Goal: Understand process/instructions

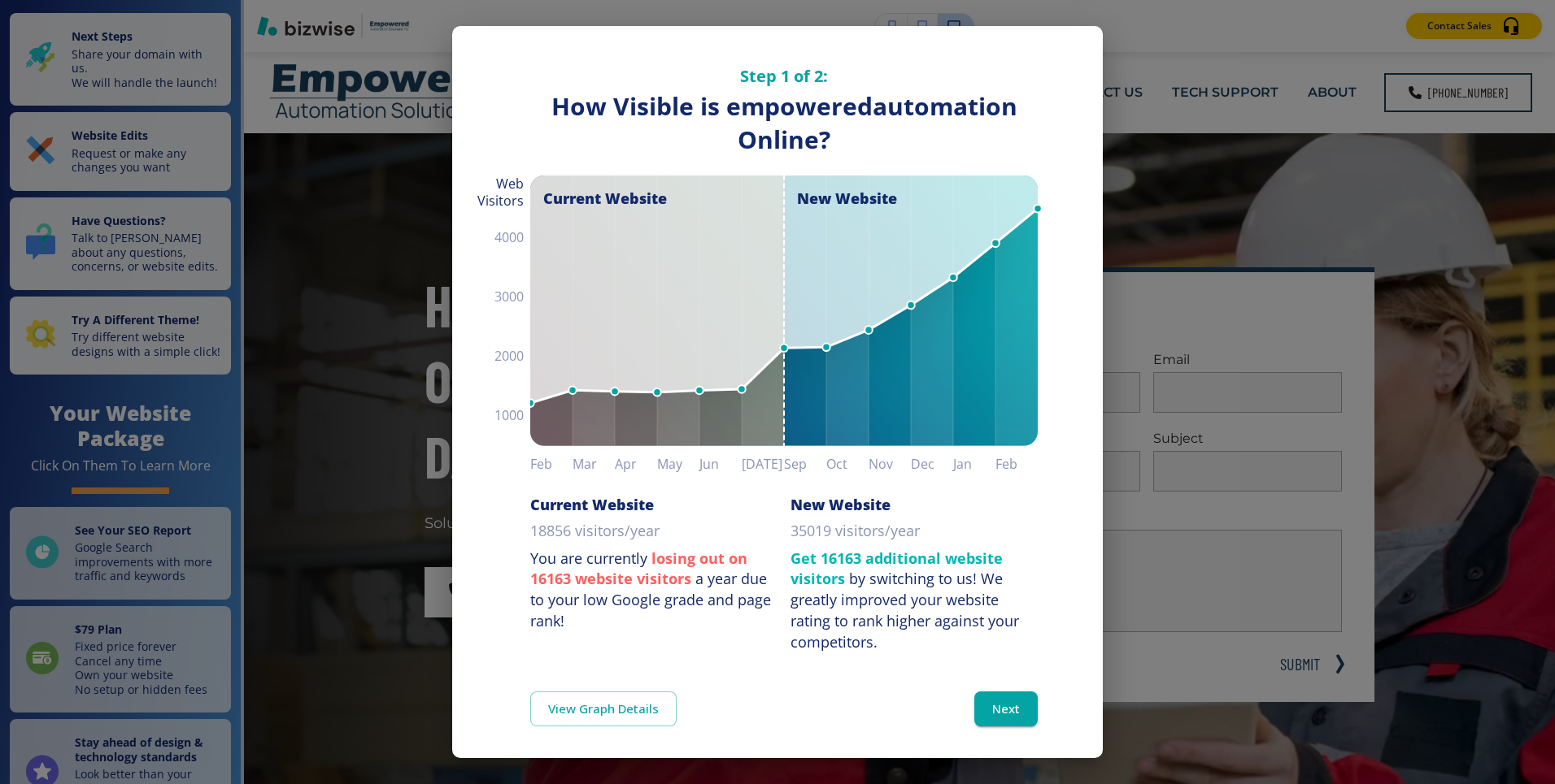
click at [1154, 213] on div "Step 1 of 2: How Visible are You Online? How Visible is empoweredautomation Onl…" at bounding box center [778, 392] width 1555 height 784
